Goal: Transaction & Acquisition: Purchase product/service

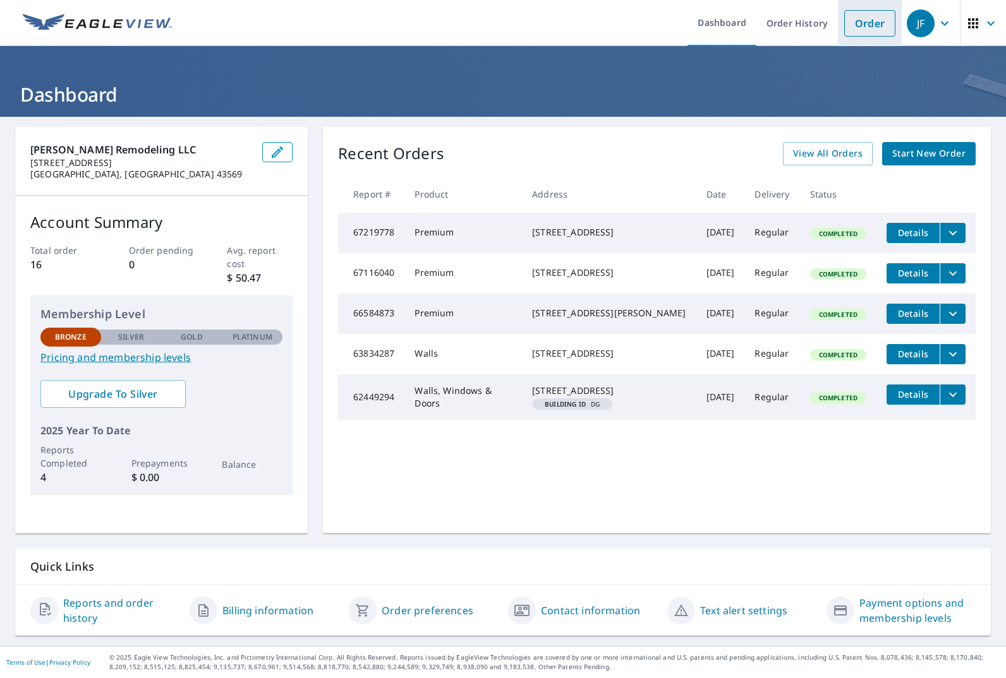
click at [859, 27] on link "Order" at bounding box center [869, 23] width 51 height 27
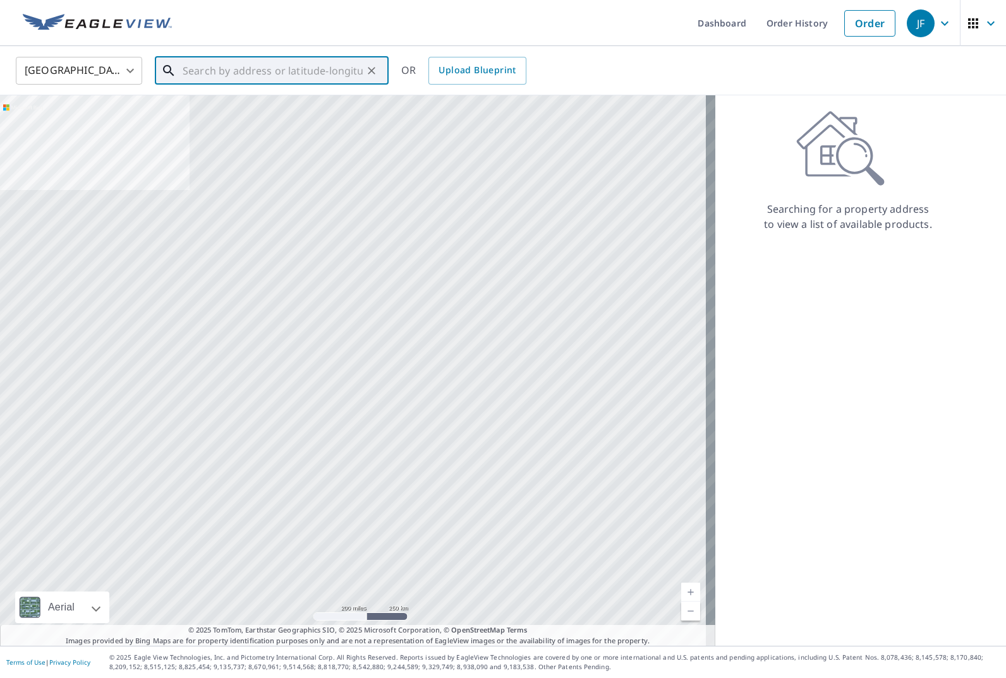
click at [285, 69] on input "text" at bounding box center [273, 70] width 180 height 35
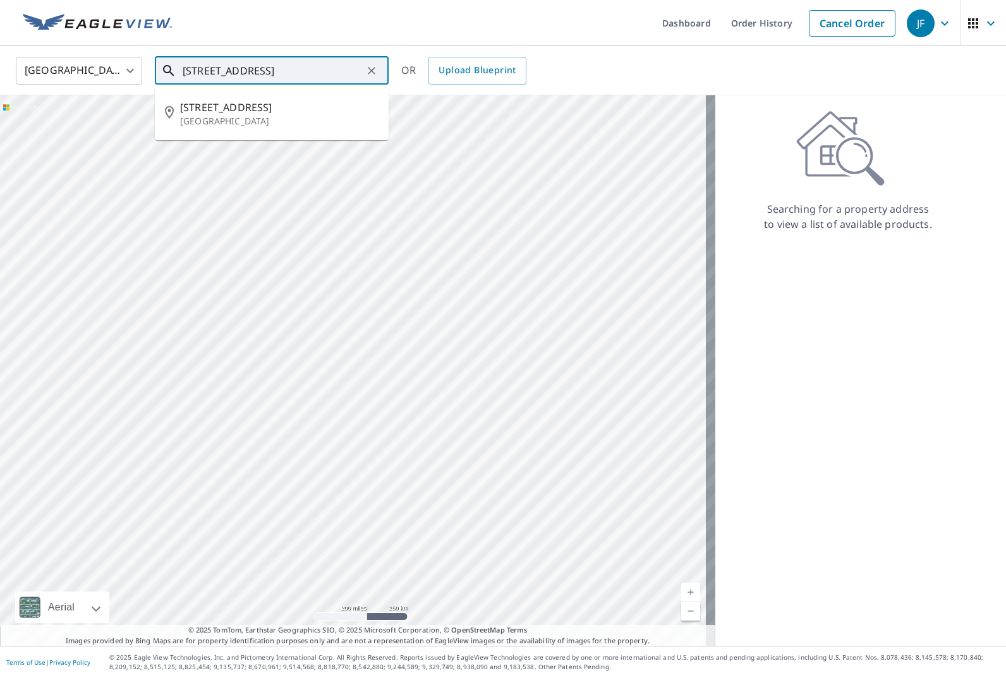
click at [260, 105] on span "[STREET_ADDRESS]" at bounding box center [279, 107] width 198 height 15
type input "[STREET_ADDRESS]"
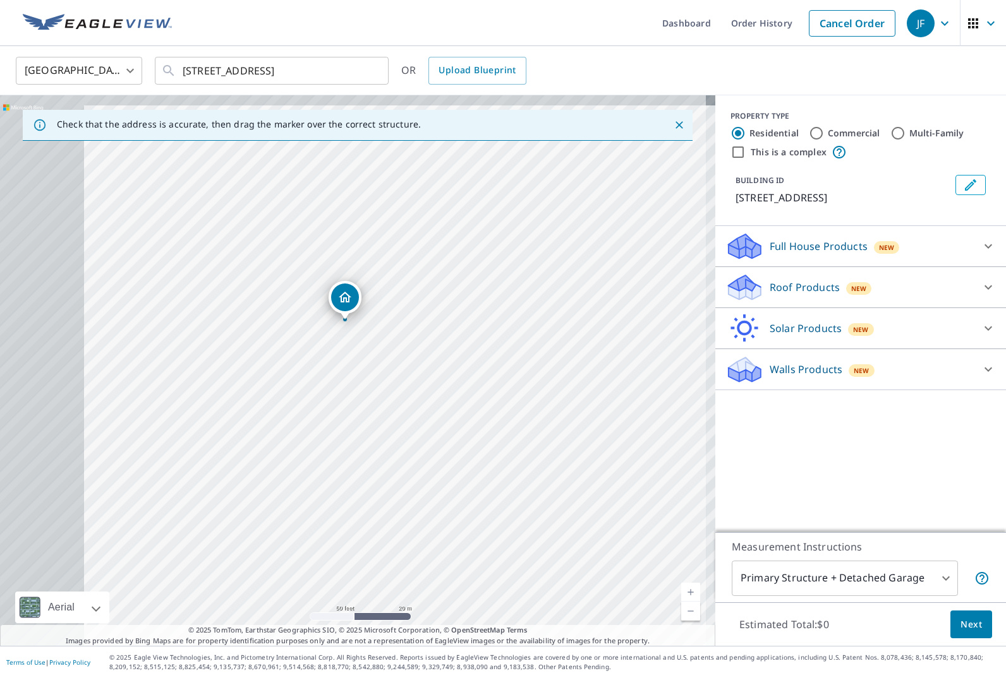
drag, startPoint x: 286, startPoint y: 365, endPoint x: 485, endPoint y: 378, distance: 199.4
click at [485, 378] on div "[STREET_ADDRESS]" at bounding box center [357, 370] width 715 height 551
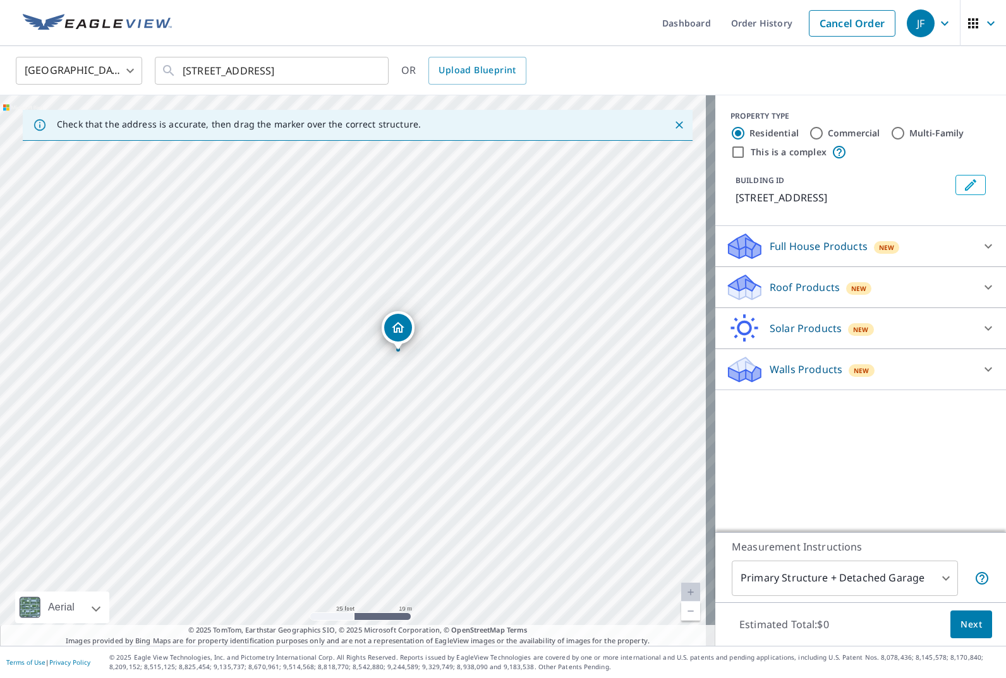
drag, startPoint x: 426, startPoint y: 261, endPoint x: 437, endPoint y: 349, distance: 89.1
click at [437, 349] on div "[STREET_ADDRESS]" at bounding box center [357, 370] width 715 height 551
click at [810, 376] on p "Walls Products" at bounding box center [805, 369] width 73 height 15
click at [977, 376] on div "Walls Products New" at bounding box center [860, 369] width 270 height 30
click at [989, 277] on div at bounding box center [988, 287] width 30 height 30
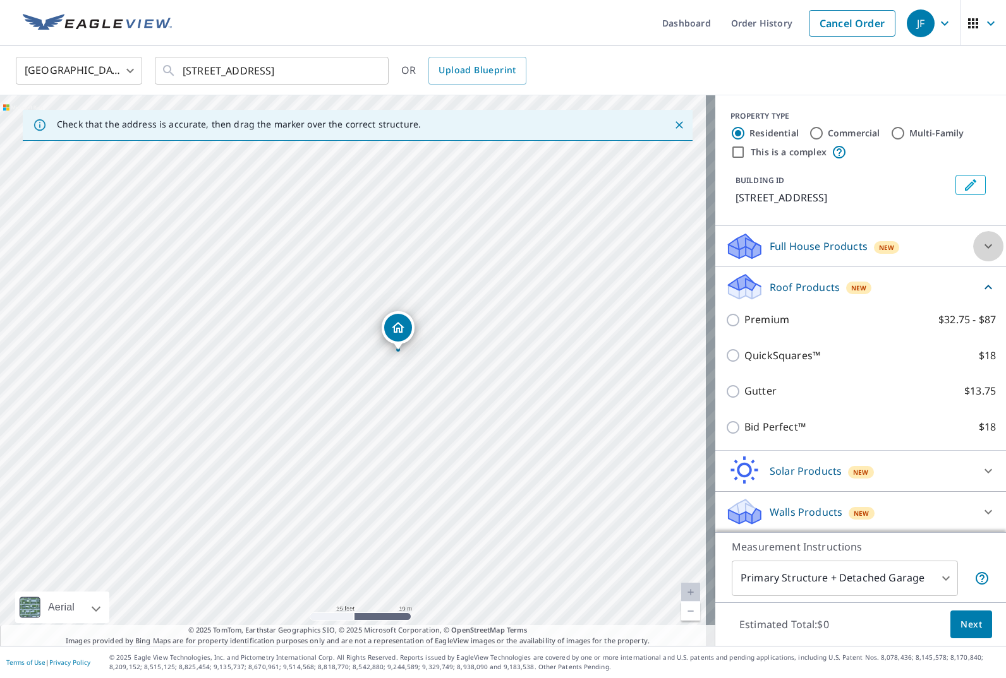
click at [982, 253] on div at bounding box center [988, 246] width 30 height 30
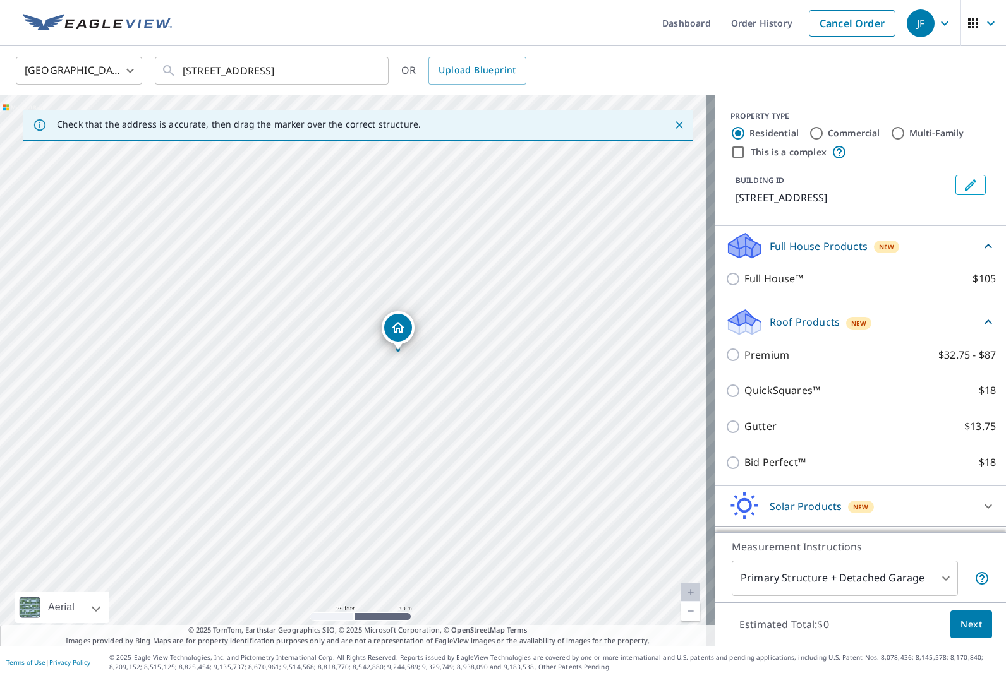
click at [979, 253] on div "Full House Products New Full House™ $105" at bounding box center [860, 264] width 291 height 76
click at [984, 245] on icon at bounding box center [988, 246] width 8 height 4
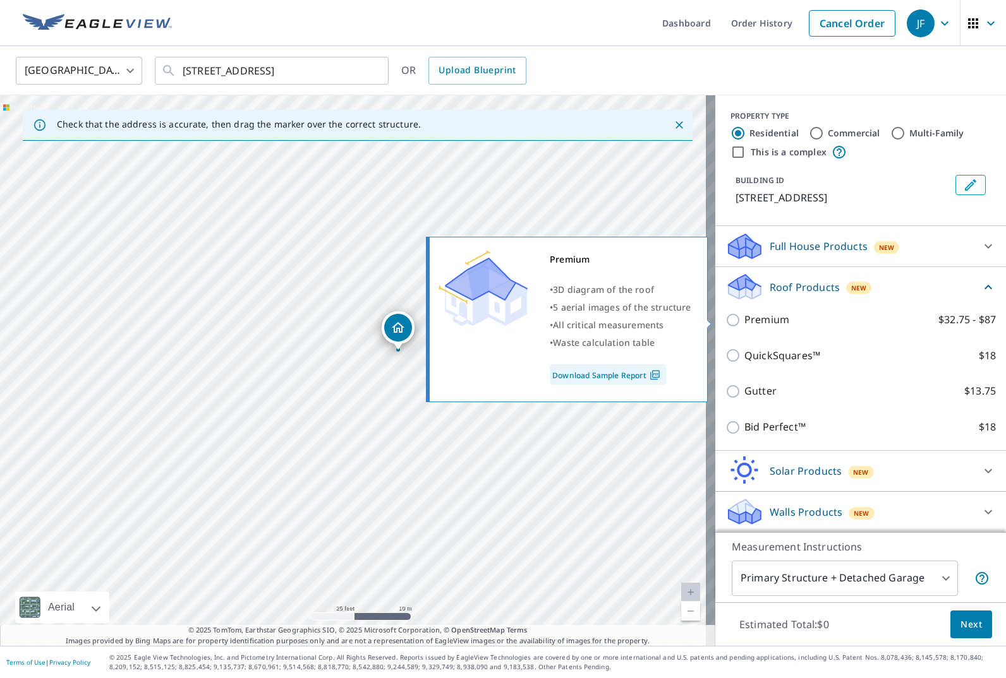
click at [649, 371] on img at bounding box center [654, 375] width 17 height 11
